Goal: Download file/media

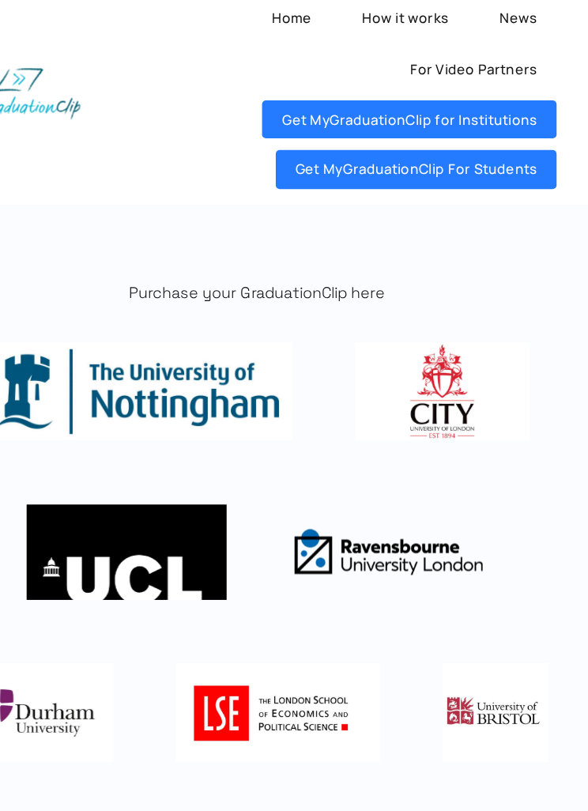
click at [386, 136] on link "Get MyGraduationClip For Students" at bounding box center [413, 150] width 210 height 29
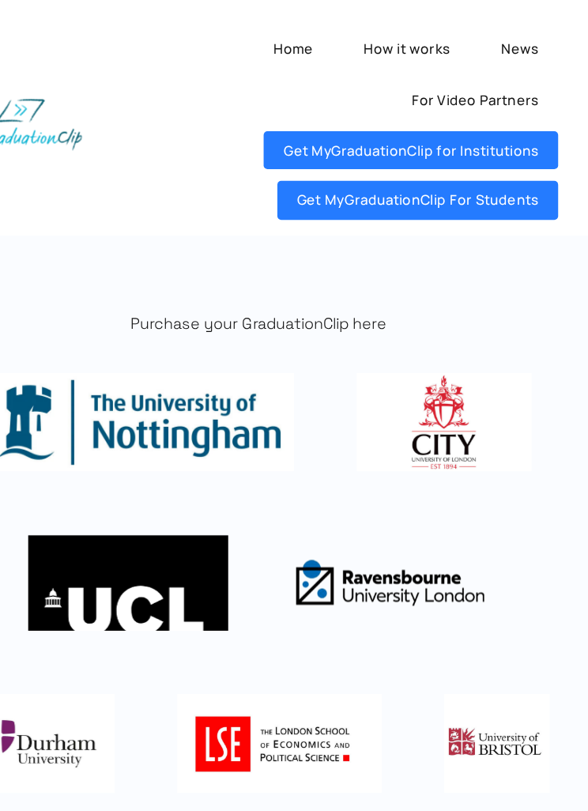
click at [375, 151] on link "Get MyGraduationClip For Students" at bounding box center [413, 150] width 210 height 29
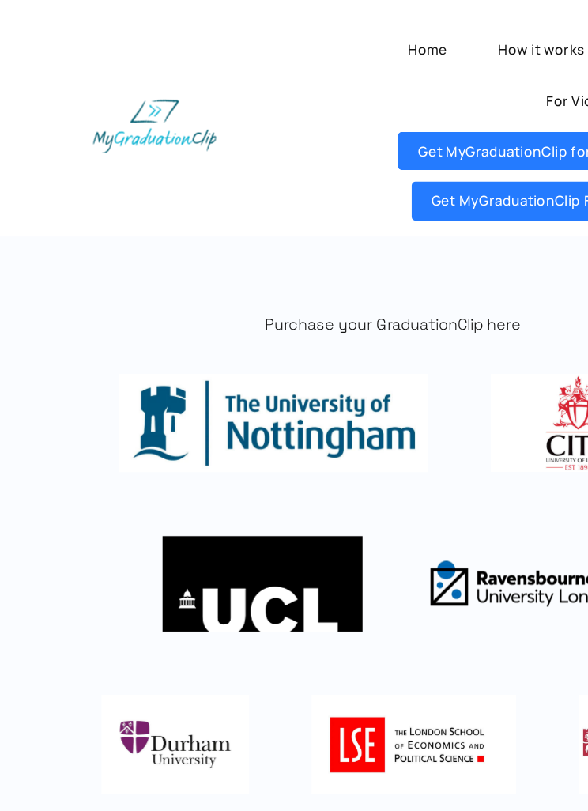
click at [396, 145] on link "Get MyGraduationClip For Students" at bounding box center [413, 150] width 210 height 29
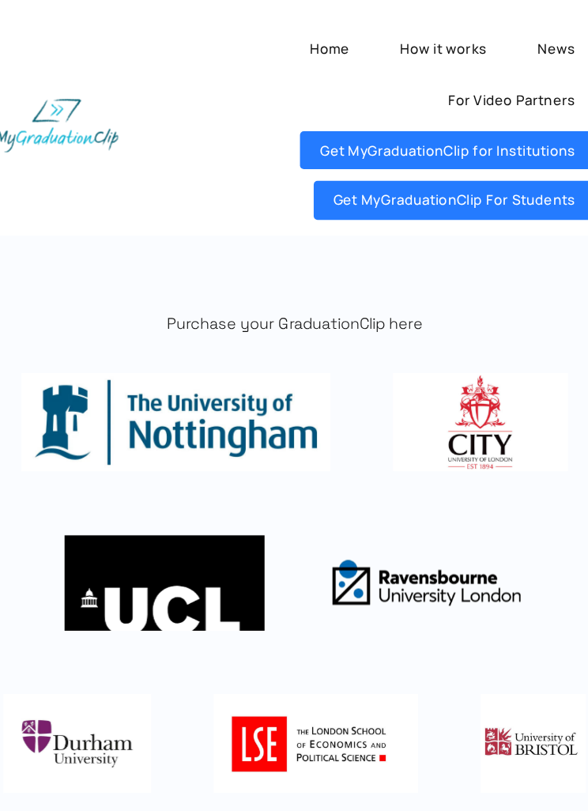
click at [397, 153] on link "Get MyGraduationClip For Students" at bounding box center [413, 150] width 210 height 29
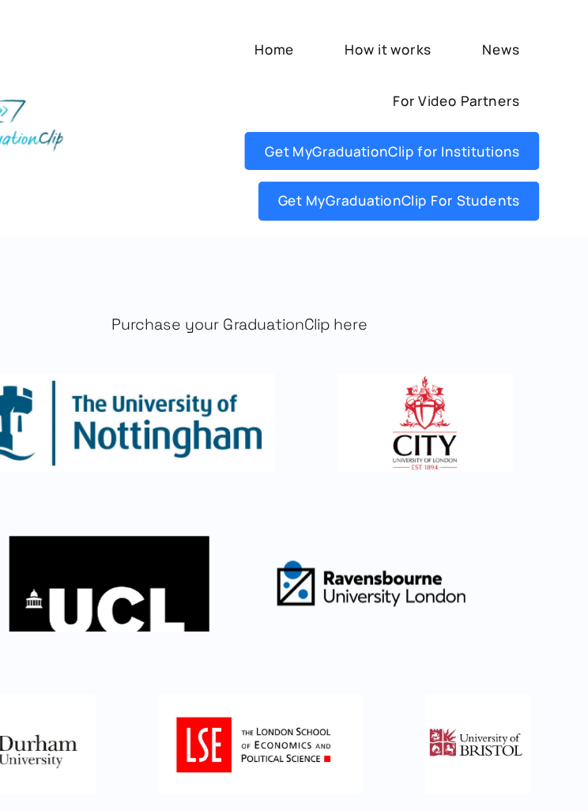
click at [362, 158] on link "Get MyGraduationClip For Students" at bounding box center [413, 150] width 210 height 29
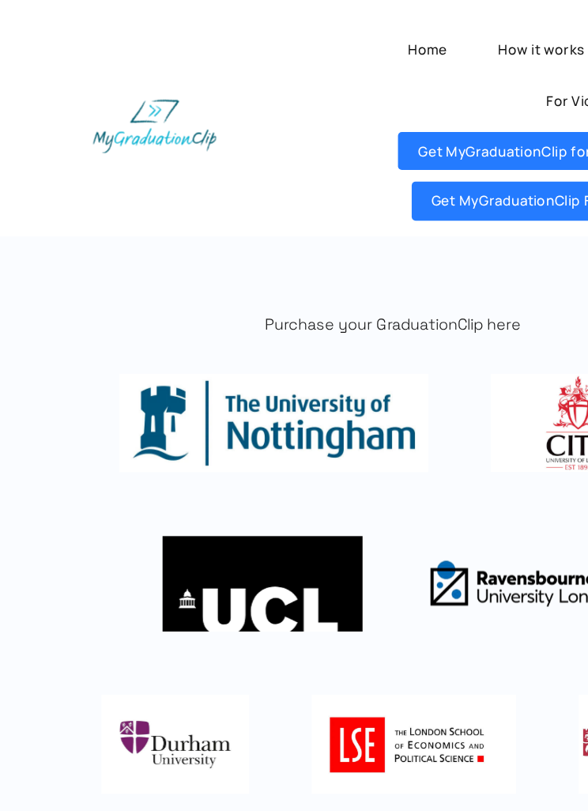
click at [384, 153] on link "Get MyGraduationClip For Students" at bounding box center [413, 150] width 210 height 29
click at [383, 151] on link "Get MyGraduationClip For Students" at bounding box center [413, 150] width 210 height 29
click at [413, 157] on link "Get MyGraduationClip For Students" at bounding box center [413, 150] width 210 height 29
click at [411, 153] on link "Get MyGraduationClip For Students" at bounding box center [413, 150] width 210 height 29
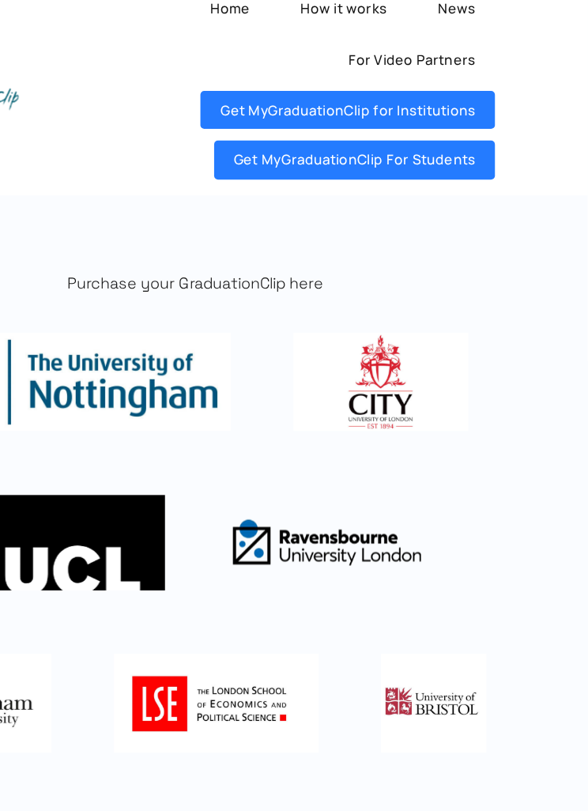
click at [308, 136] on link "Get MyGraduationClip For Students" at bounding box center [413, 150] width 210 height 29
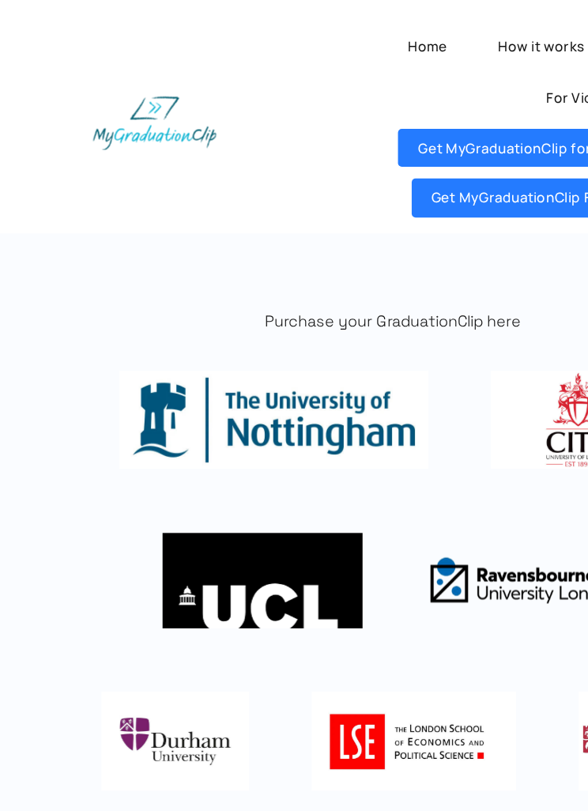
click at [228, 119] on ul "Home How it works News For Video Partners Get MyGraduationClip for Institutions…" at bounding box center [356, 94] width 325 height 142
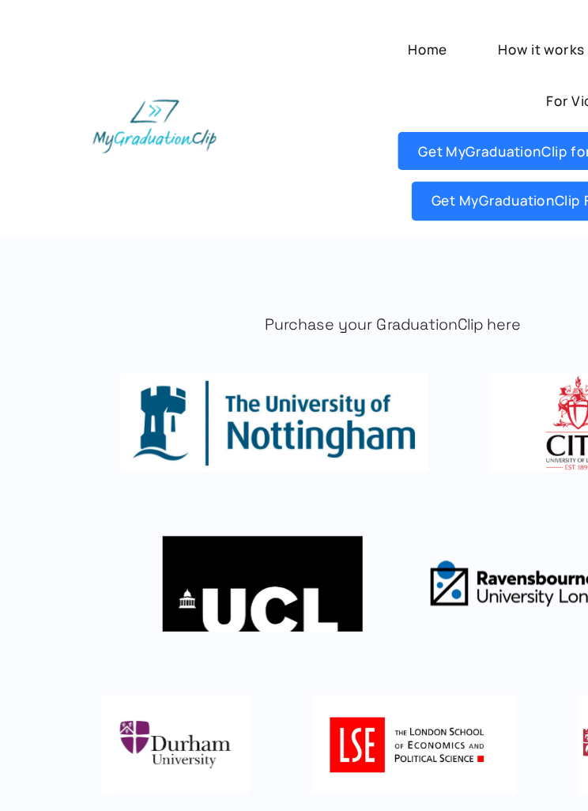
click at [399, 159] on link "Get MyGraduationClip For Students" at bounding box center [413, 150] width 210 height 29
click at [390, 161] on link "Get MyGraduationClip For Students" at bounding box center [413, 150] width 210 height 29
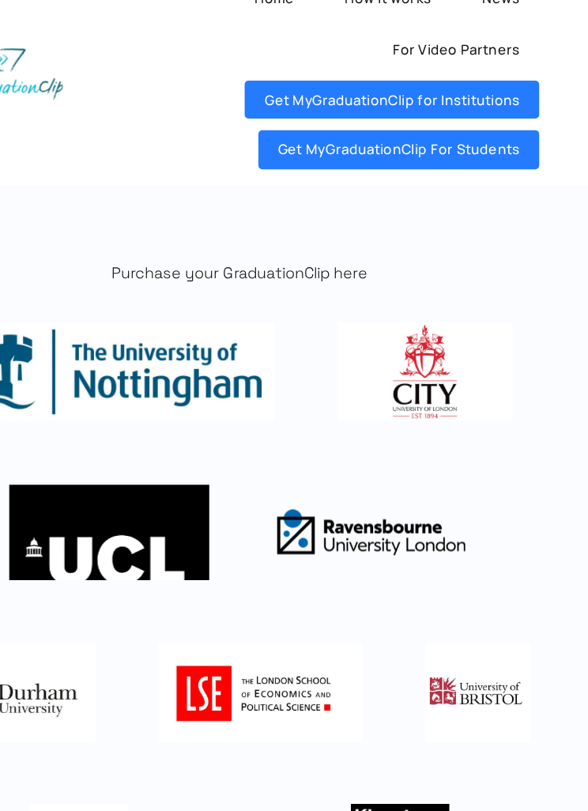
click at [361, 136] on link "Get MyGraduationClip For Students" at bounding box center [413, 150] width 210 height 29
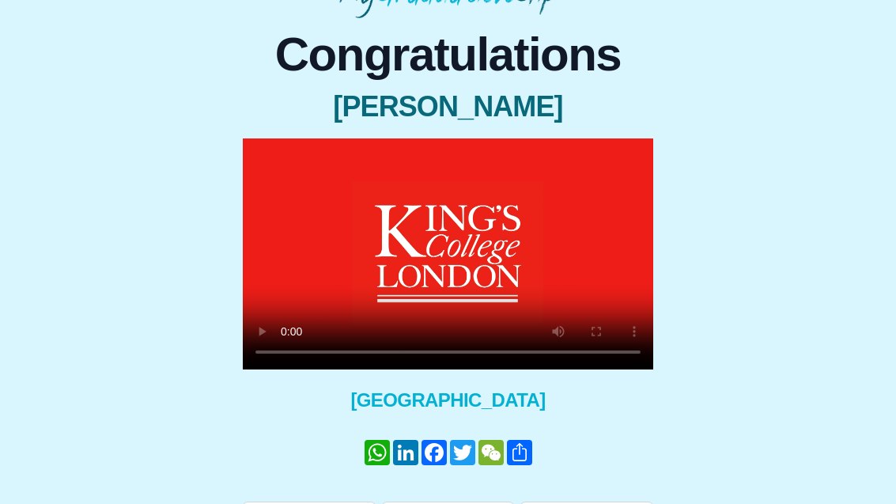
scroll to position [95, 0]
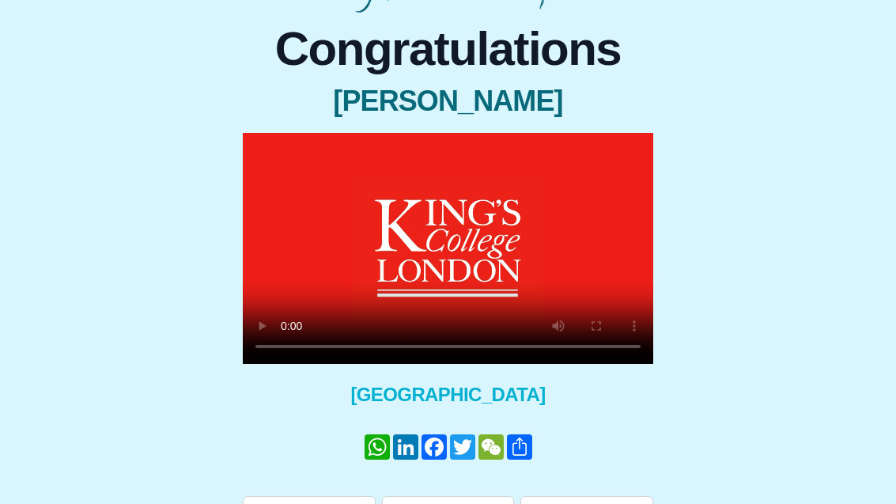
click at [451, 239] on video at bounding box center [448, 248] width 410 height 231
click at [441, 231] on video at bounding box center [448, 248] width 410 height 231
click at [456, 243] on video at bounding box center [448, 248] width 410 height 231
